Goal: Find specific page/section: Find specific page/section

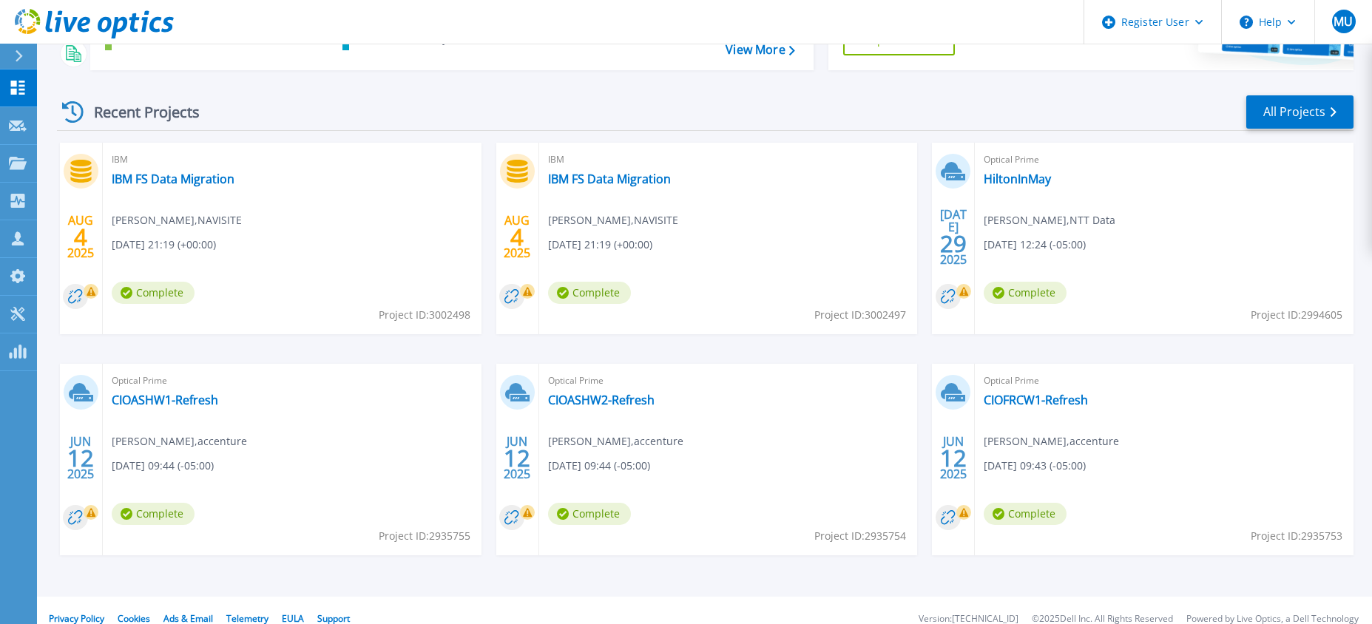
scroll to position [195, 0]
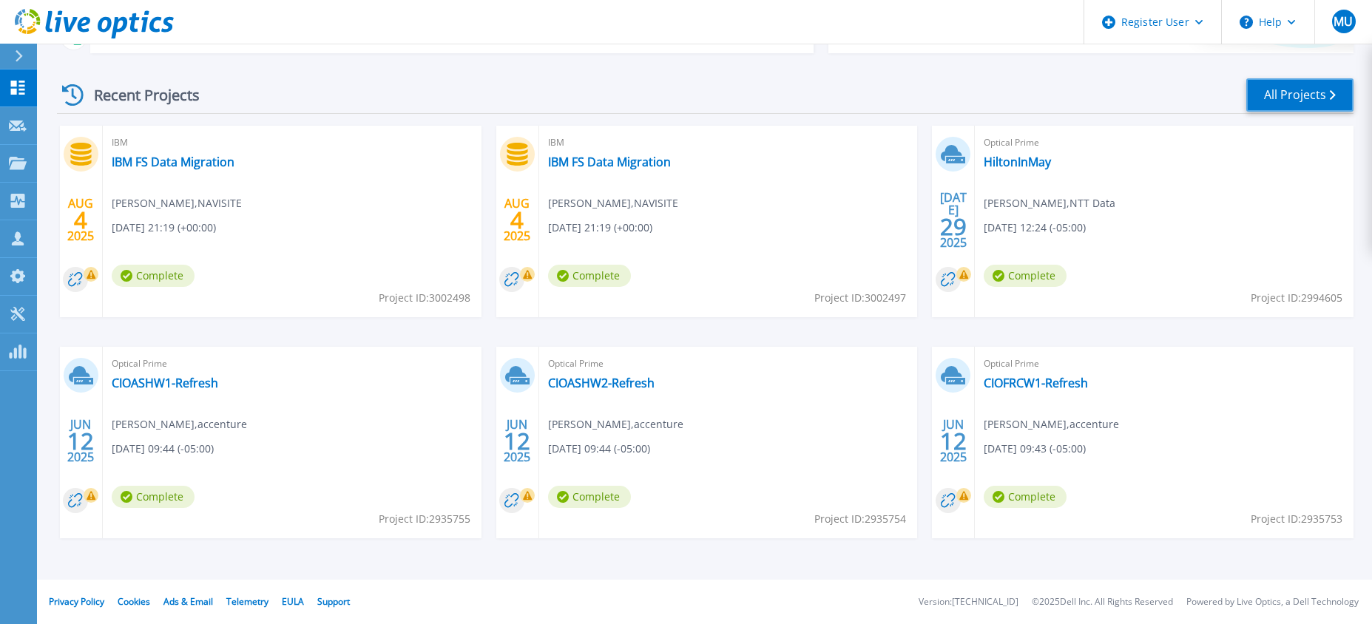
click at [1294, 101] on link "All Projects" at bounding box center [1299, 94] width 107 height 33
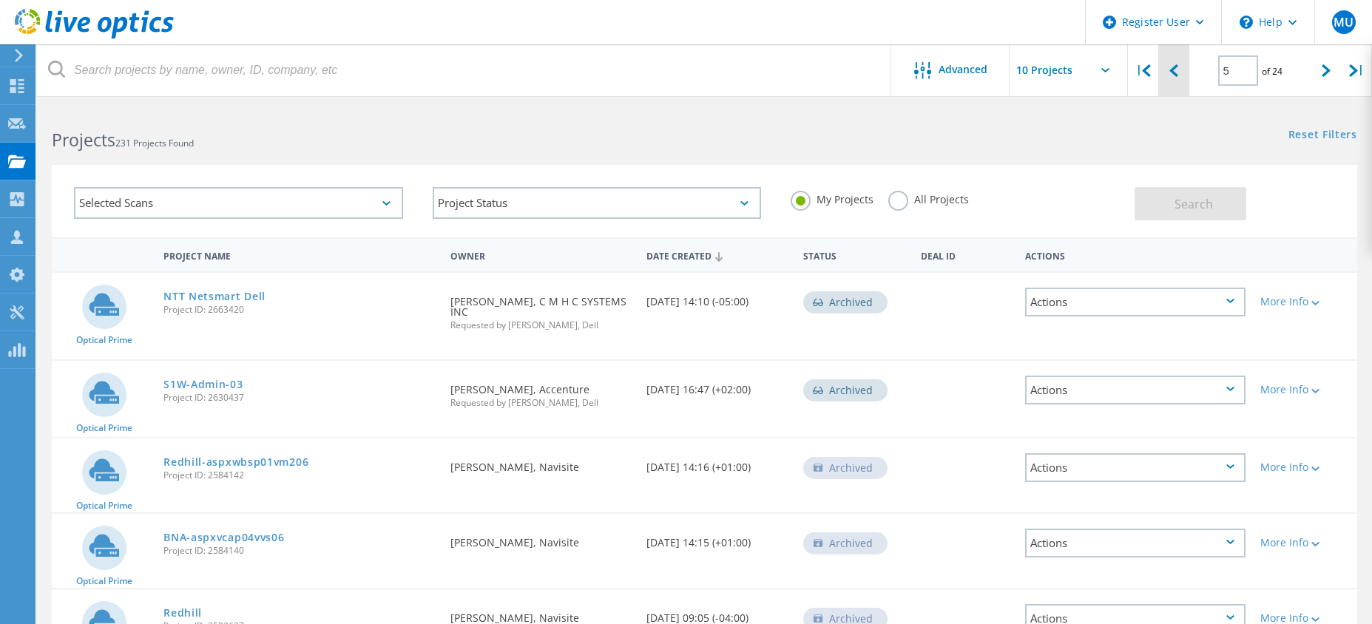
click at [1171, 72] on icon at bounding box center [1173, 70] width 9 height 13
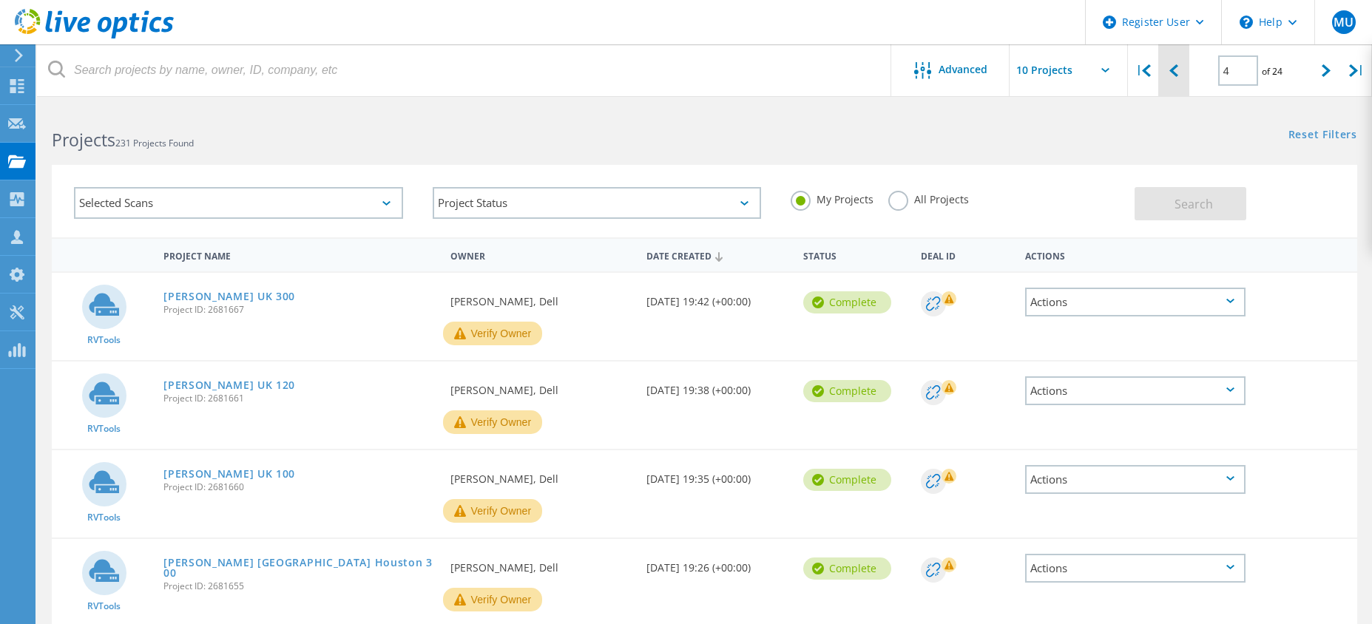
click at [1173, 72] on icon at bounding box center [1173, 70] width 9 height 13
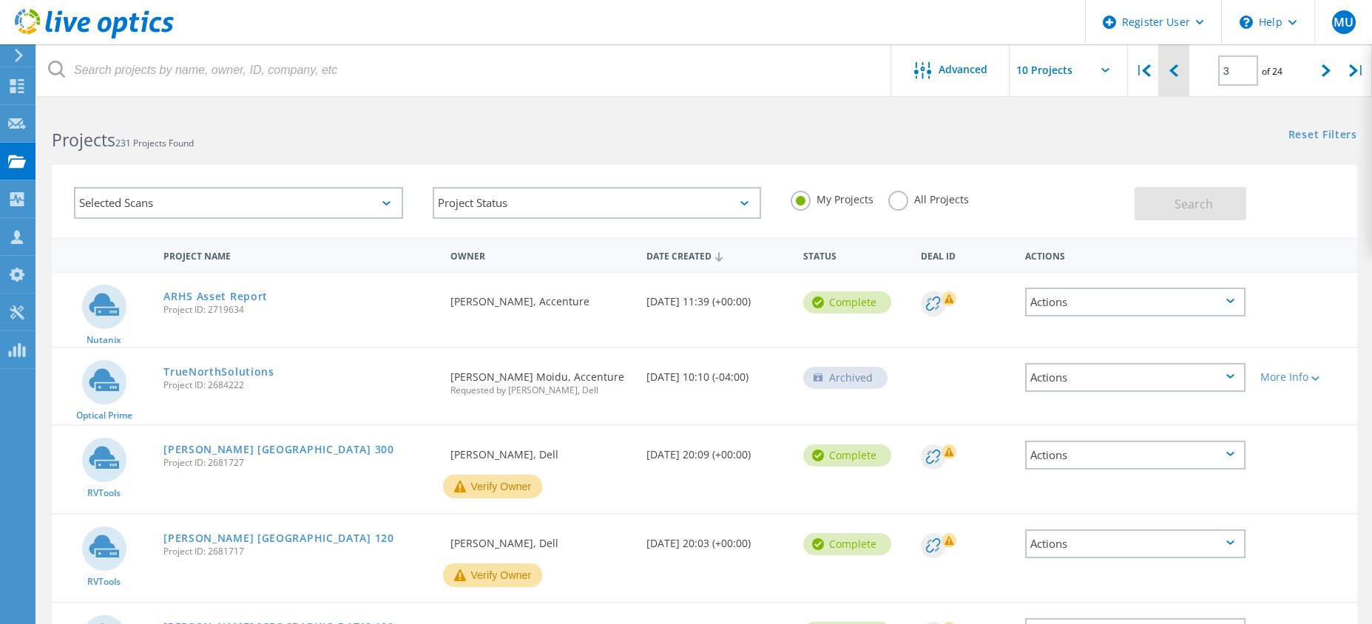
click at [1173, 72] on icon at bounding box center [1173, 70] width 9 height 13
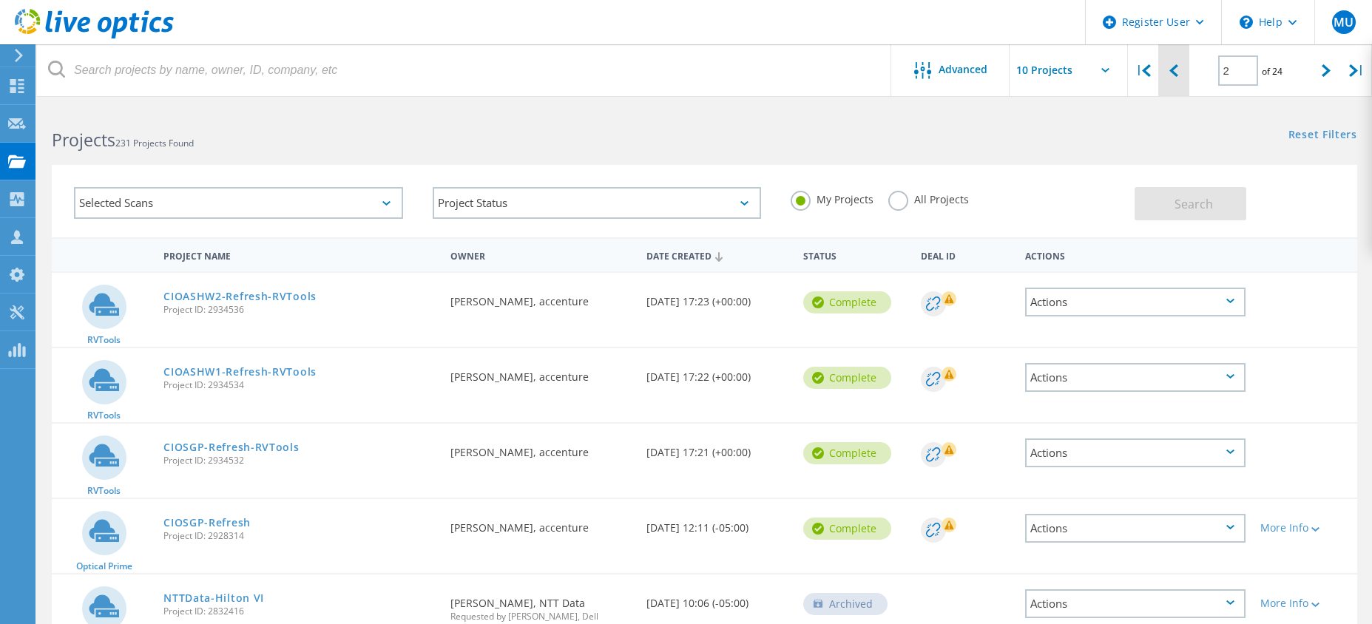
click at [1173, 72] on icon at bounding box center [1173, 70] width 9 height 13
type input "1"
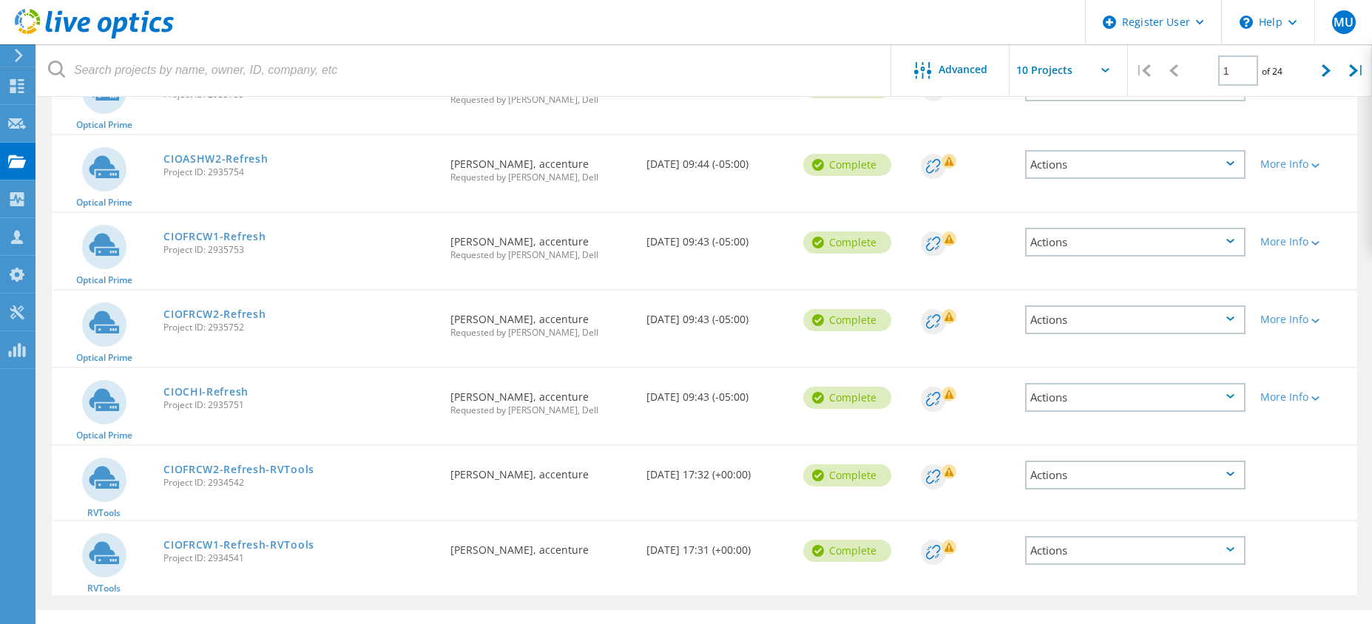
scroll to position [474, 0]
